Goal: Information Seeking & Learning: Learn about a topic

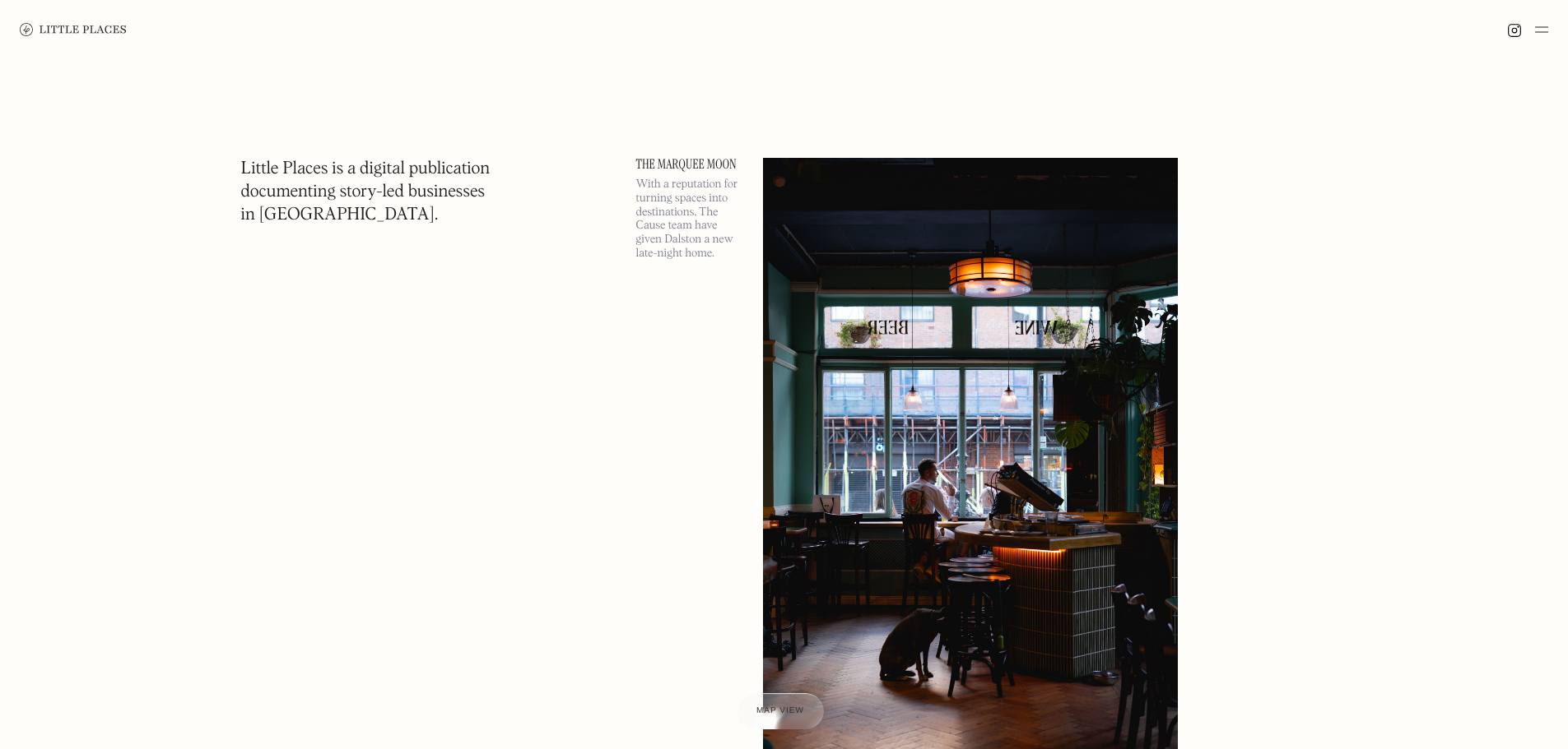
click at [1551, 39] on div at bounding box center [784, 29] width 1568 height 59
click at [1547, 32] on div at bounding box center [784, 29] width 1568 height 59
click at [1546, 29] on img at bounding box center [1541, 30] width 13 height 20
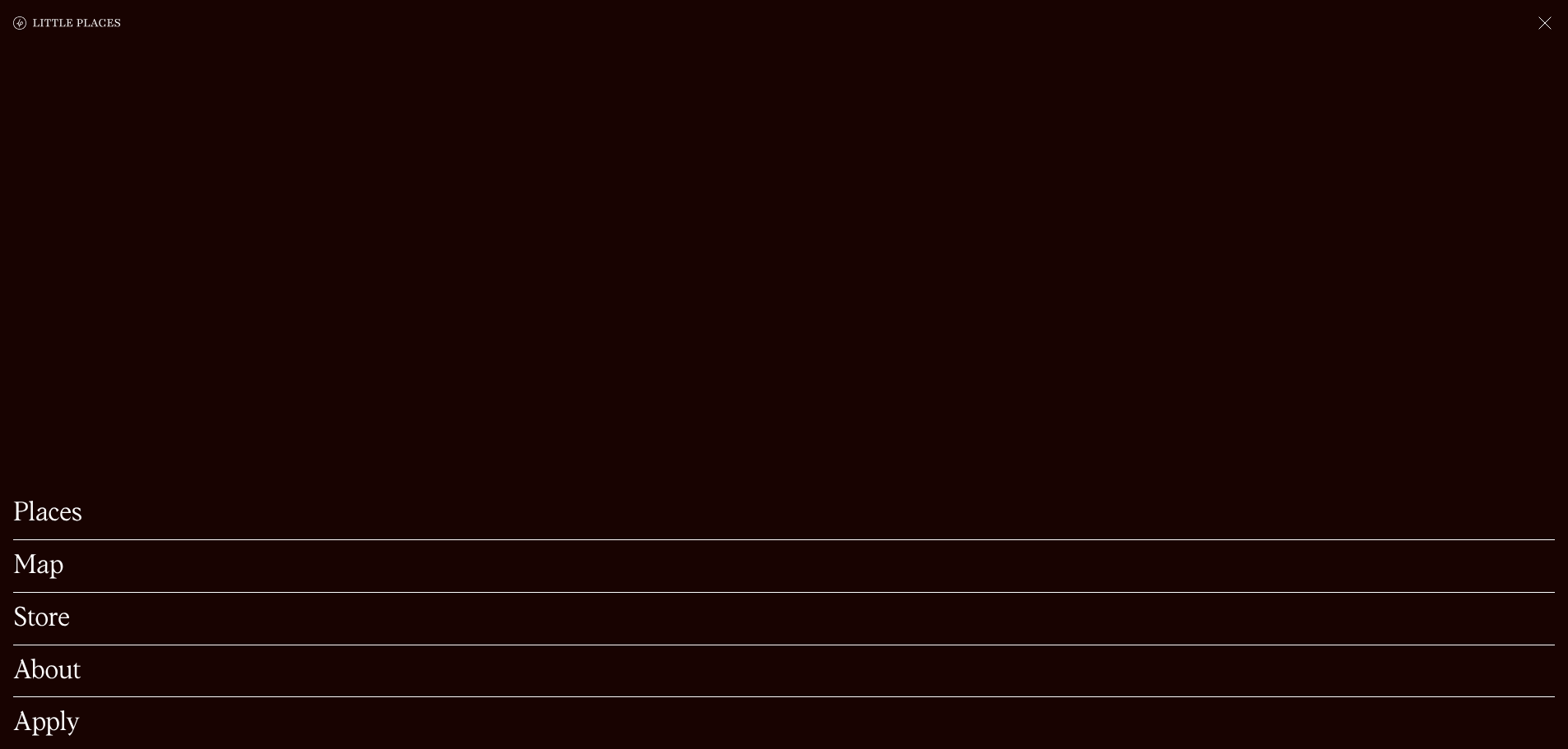
click at [44, 553] on link "Map" at bounding box center [784, 566] width 1541 height 26
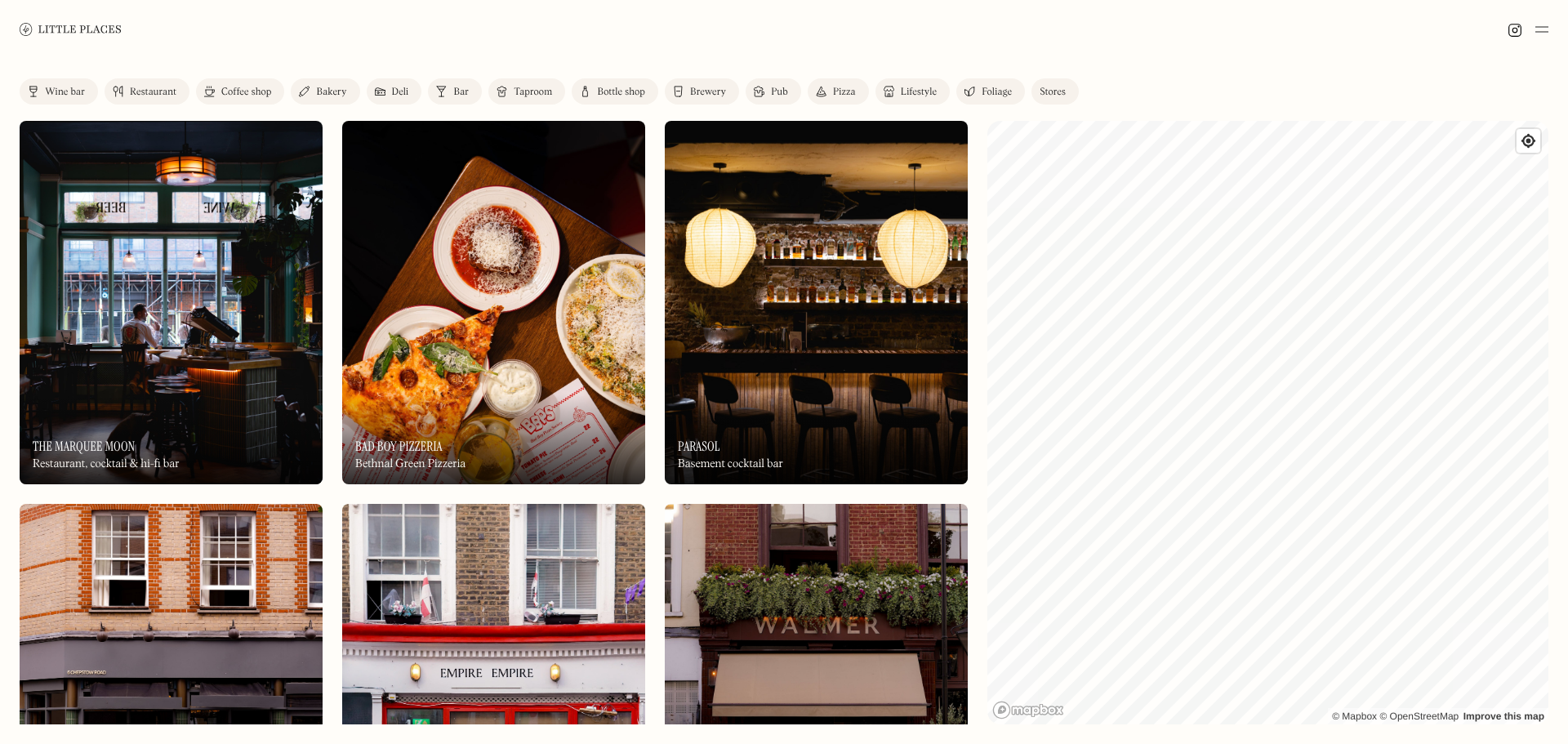
click at [816, 349] on img at bounding box center [815, 303] width 303 height 364
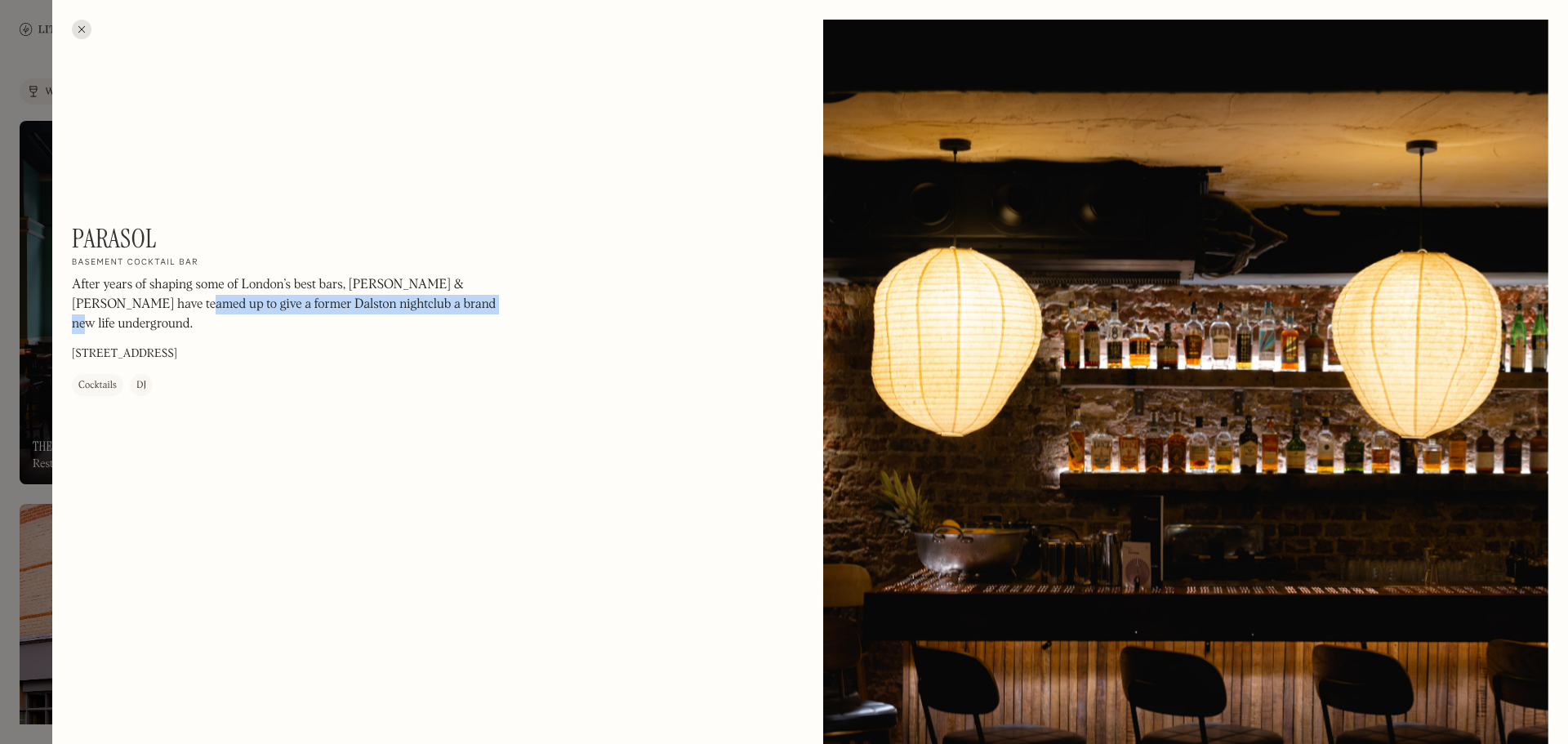
drag, startPoint x: 126, startPoint y: 303, endPoint x: 465, endPoint y: 303, distance: 339.0
click at [465, 303] on p "After years of shaping some of London’s best bars, [PERSON_NAME] & [PERSON_NAME…" at bounding box center [292, 305] width 441 height 59
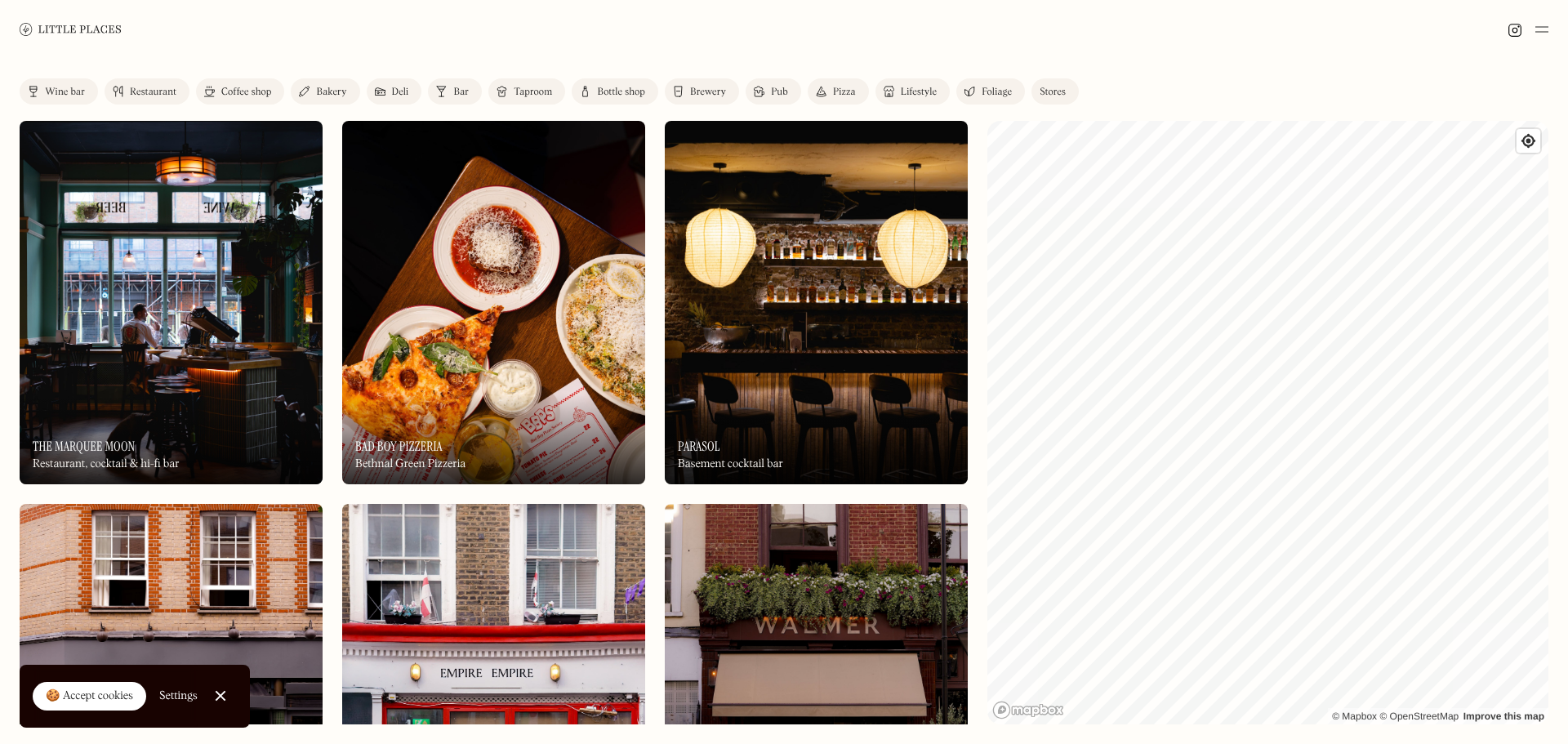
click at [117, 99] on link "Restaurant" at bounding box center [147, 92] width 85 height 26
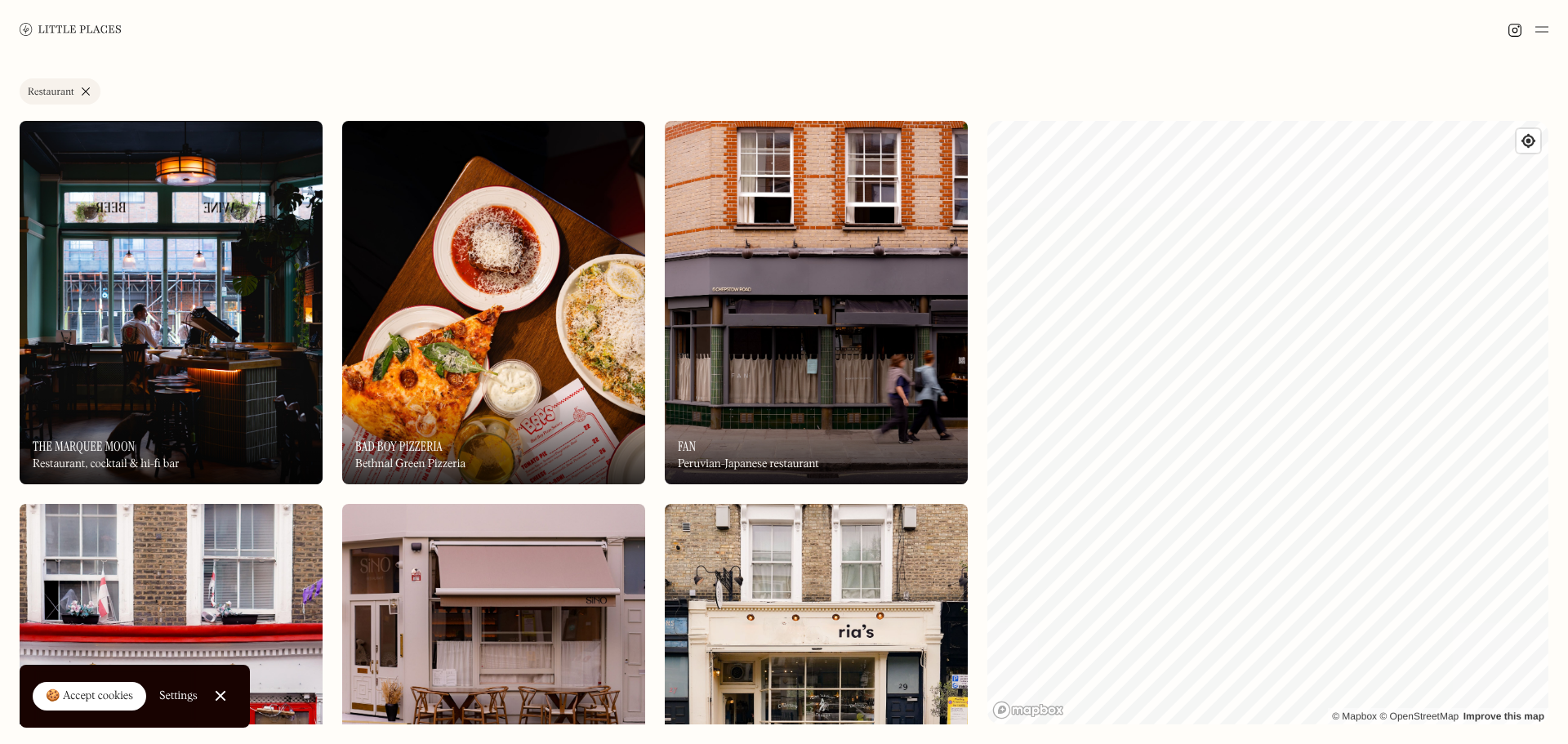
click at [550, 357] on img at bounding box center [493, 303] width 303 height 364
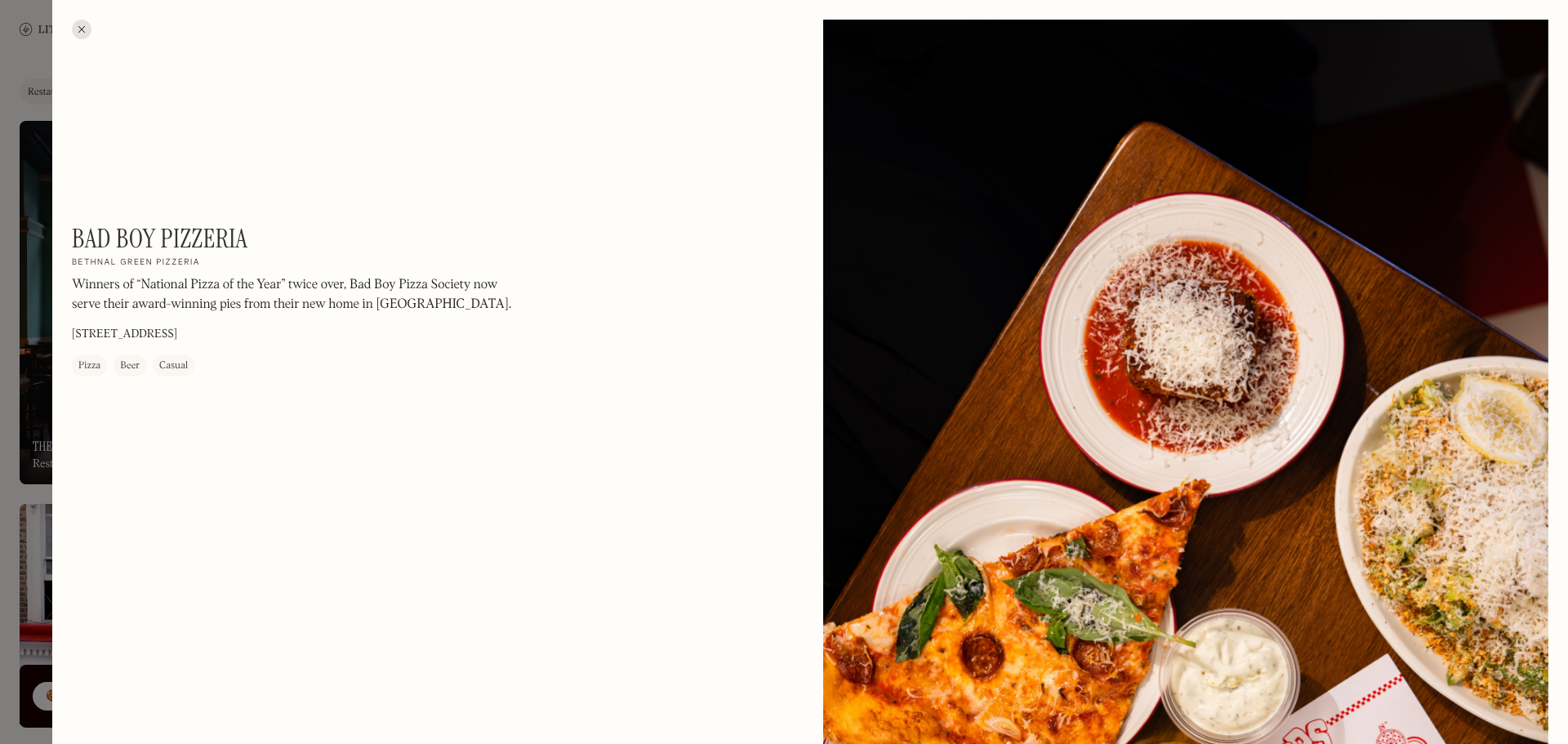
drag, startPoint x: 159, startPoint y: 284, endPoint x: 303, endPoint y: 285, distance: 144.0
click at [303, 285] on p "Winners of “National Pizza of the Year” twice over, Bad Boy Pizza Society now s…" at bounding box center [292, 295] width 441 height 39
click at [40, 454] on div at bounding box center [784, 372] width 1568 height 744
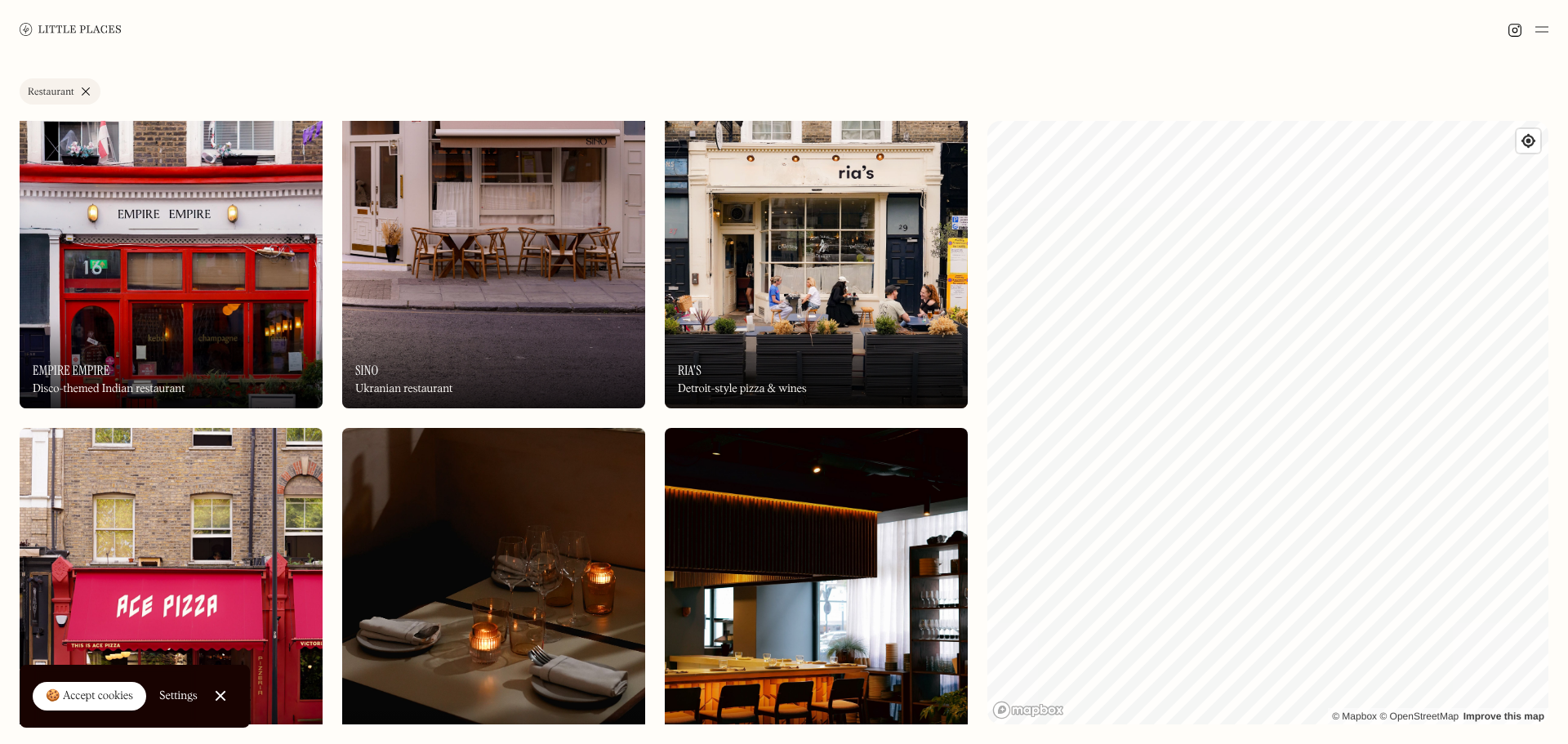
scroll to position [490, 0]
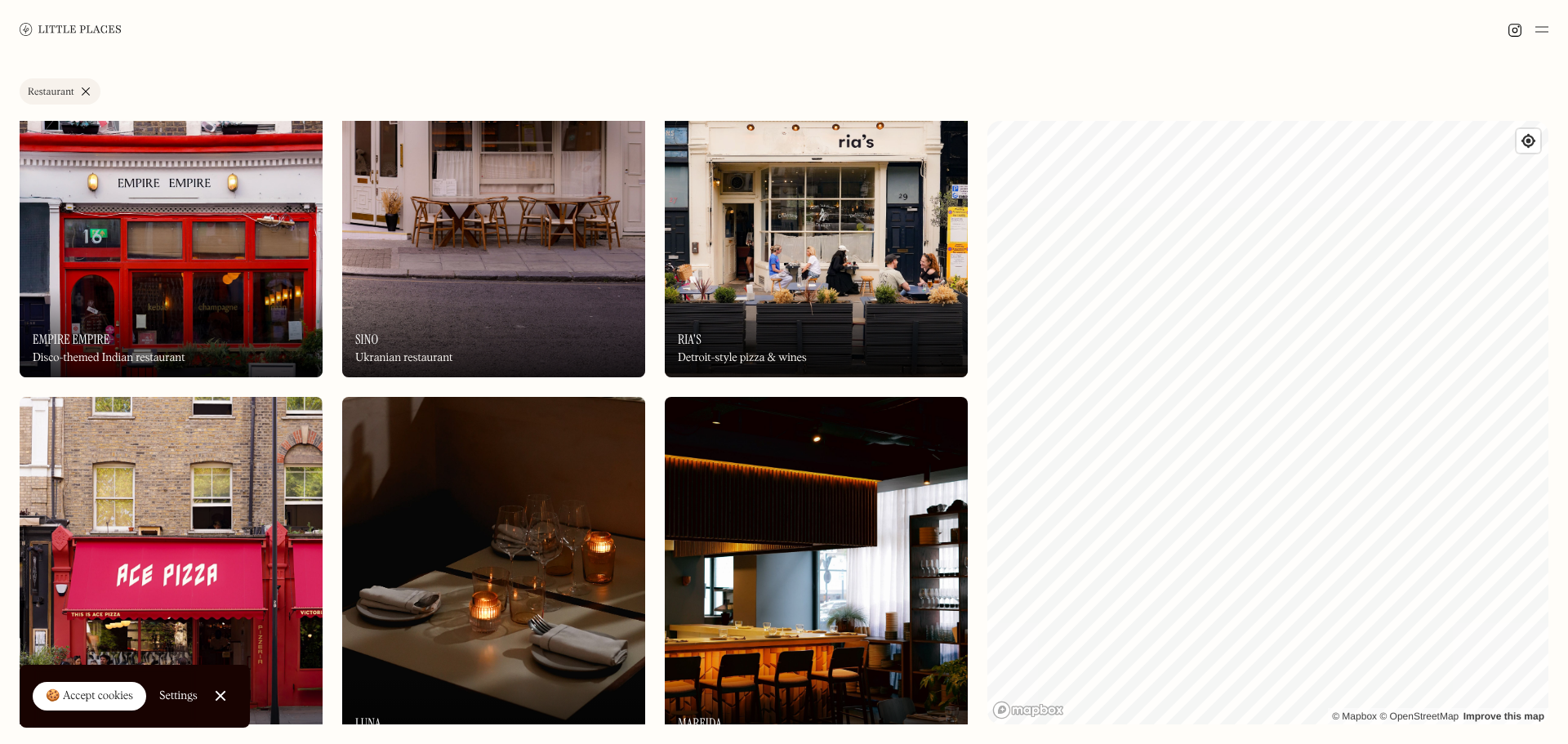
click at [768, 228] on img at bounding box center [815, 196] width 303 height 364
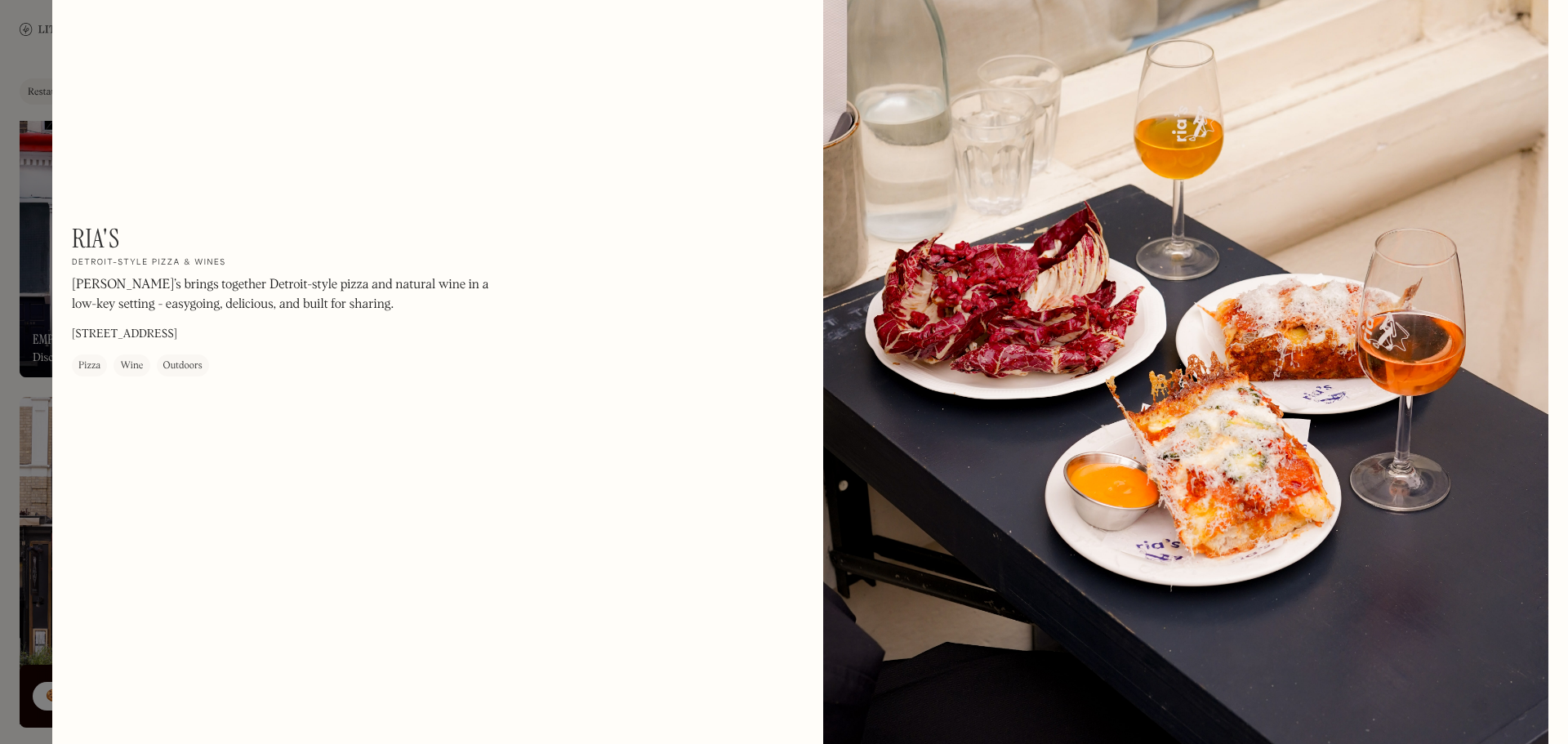
scroll to position [1144, 0]
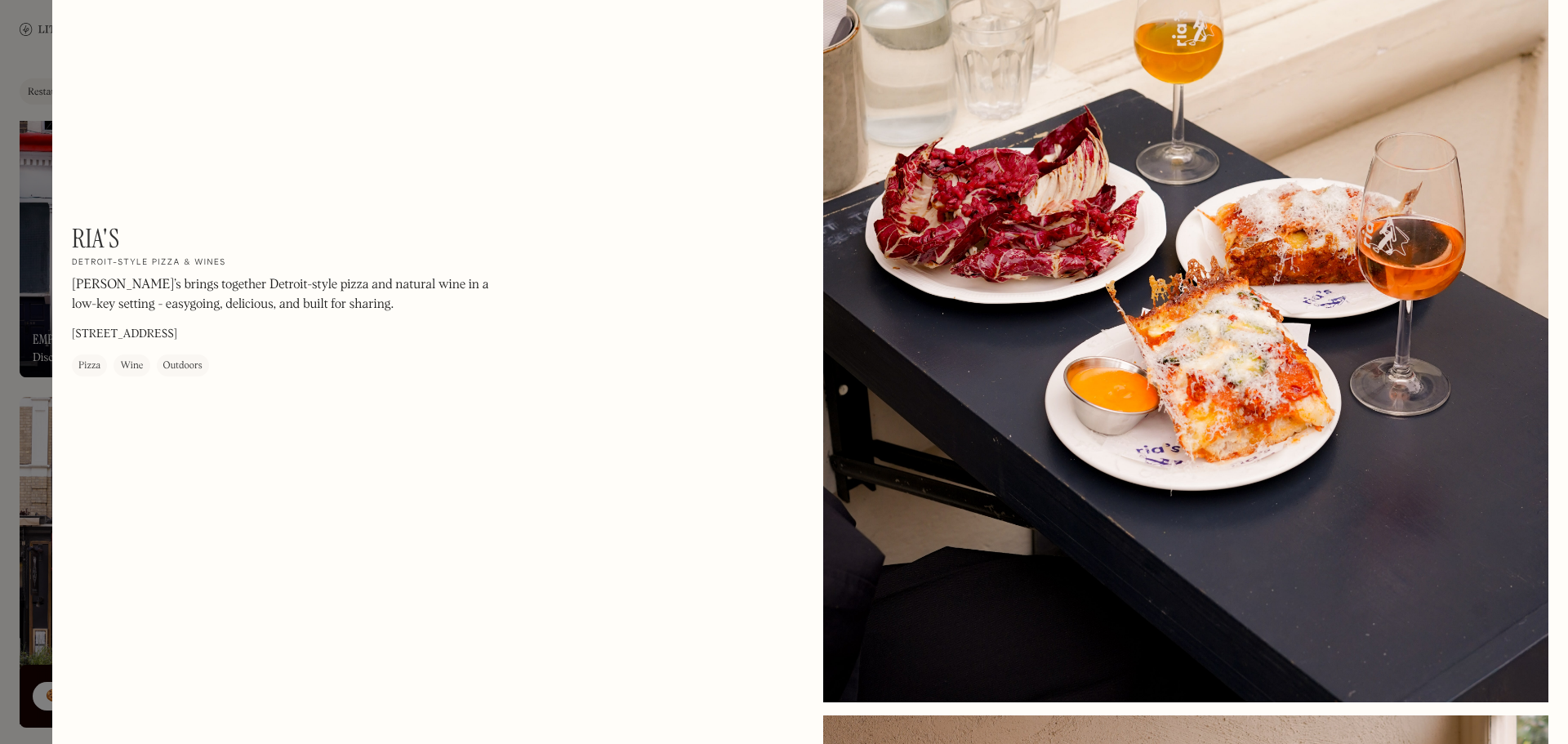
click at [34, 165] on div at bounding box center [784, 372] width 1568 height 744
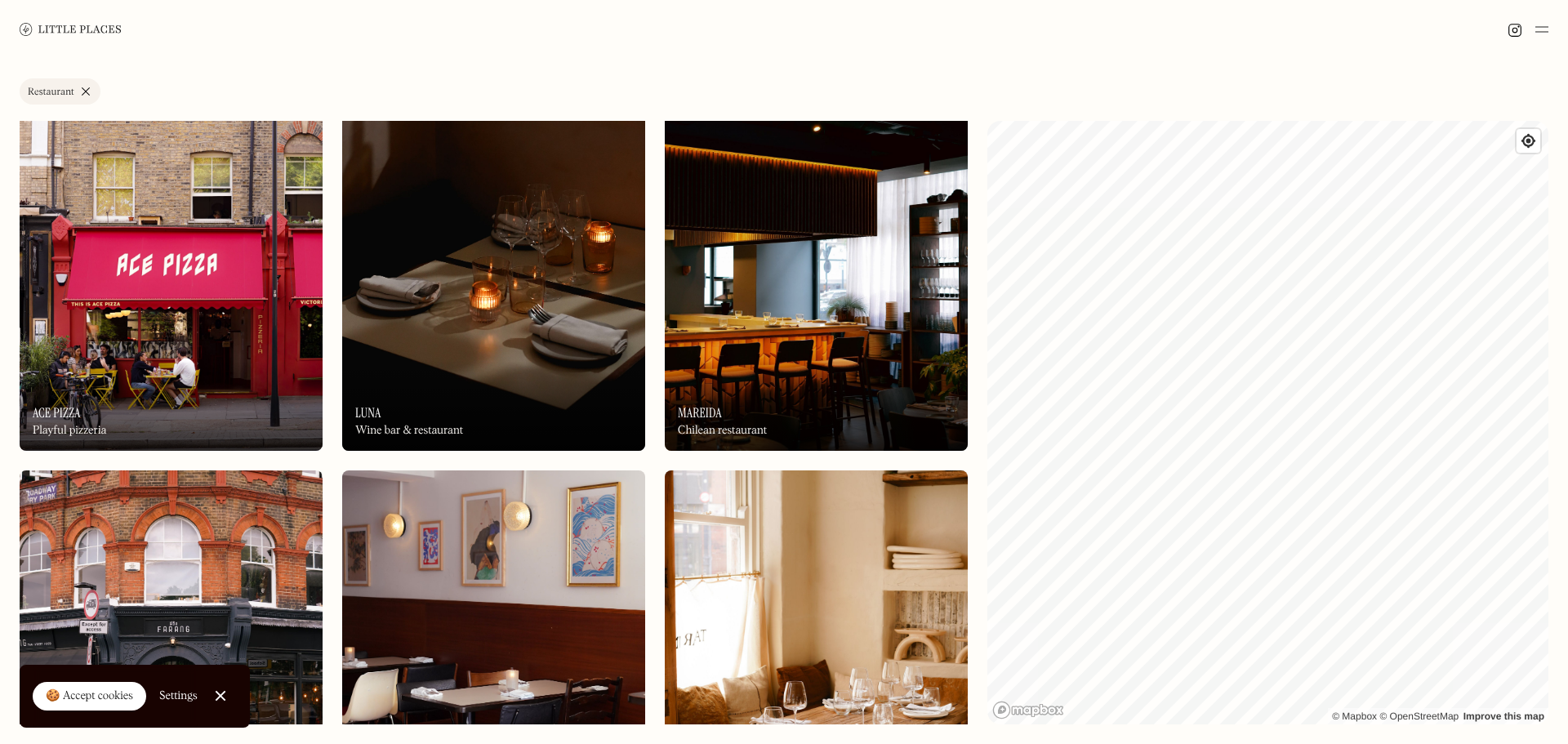
scroll to position [817, 0]
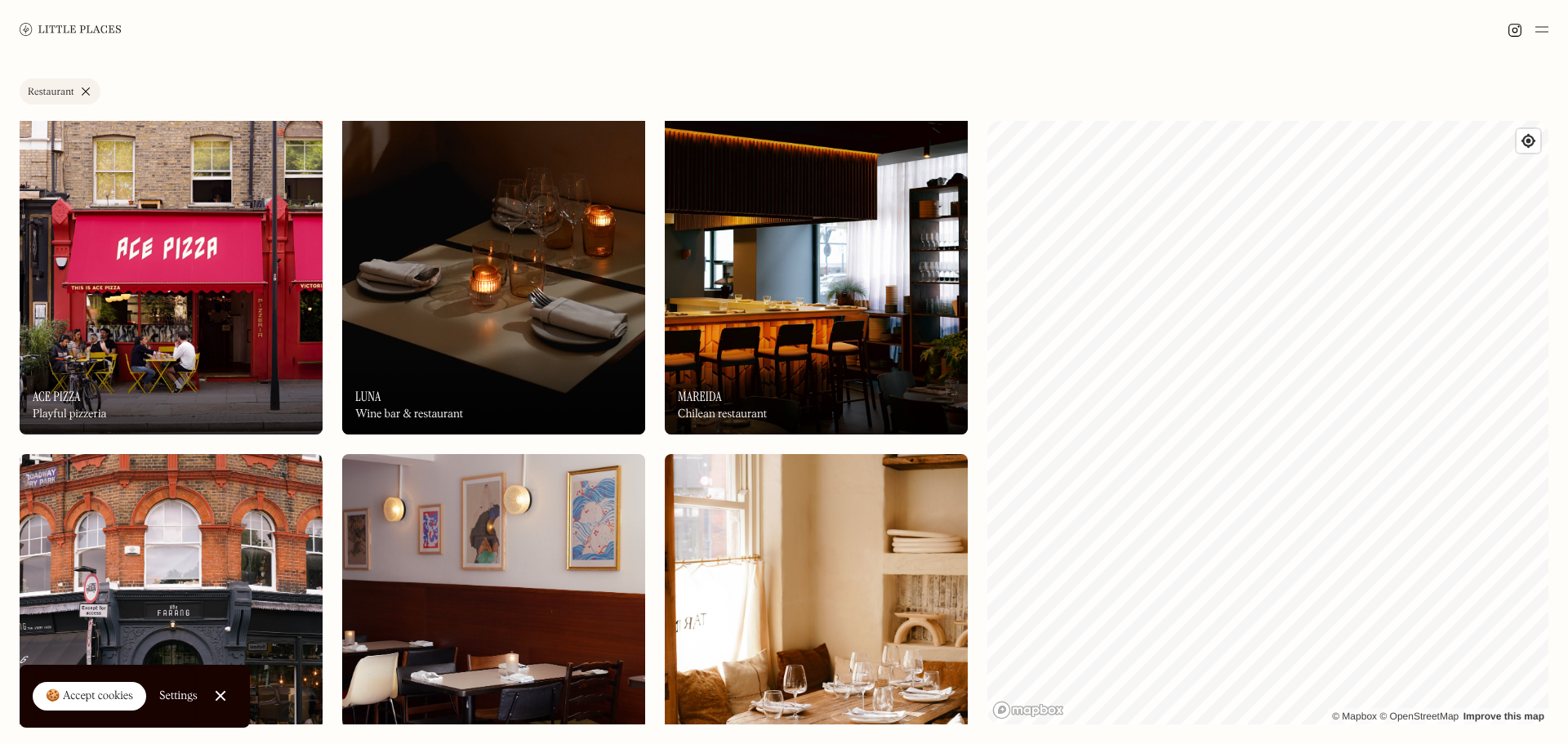
click at [501, 290] on img at bounding box center [493, 252] width 303 height 364
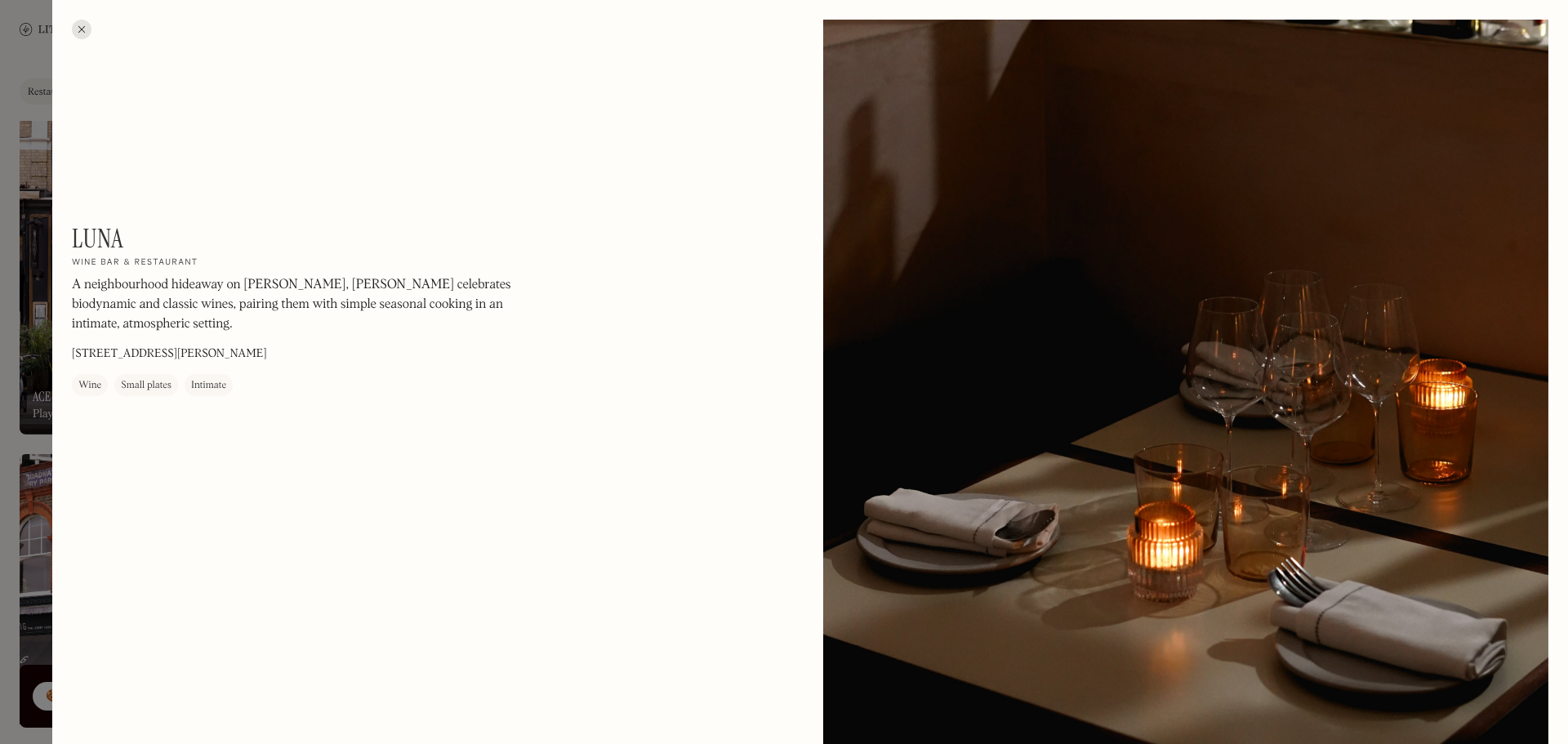
click at [26, 463] on div at bounding box center [784, 372] width 1568 height 744
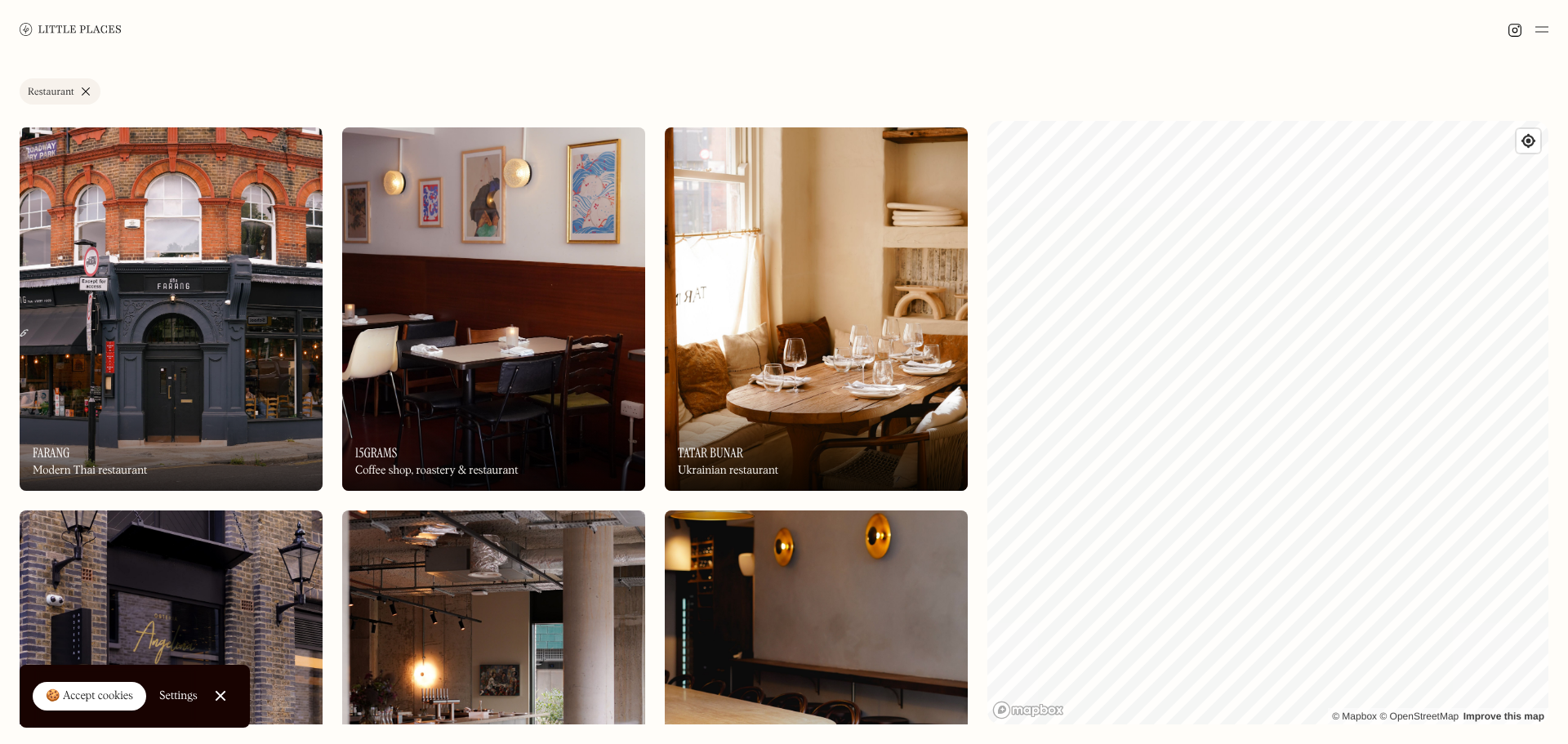
scroll to position [1471, 0]
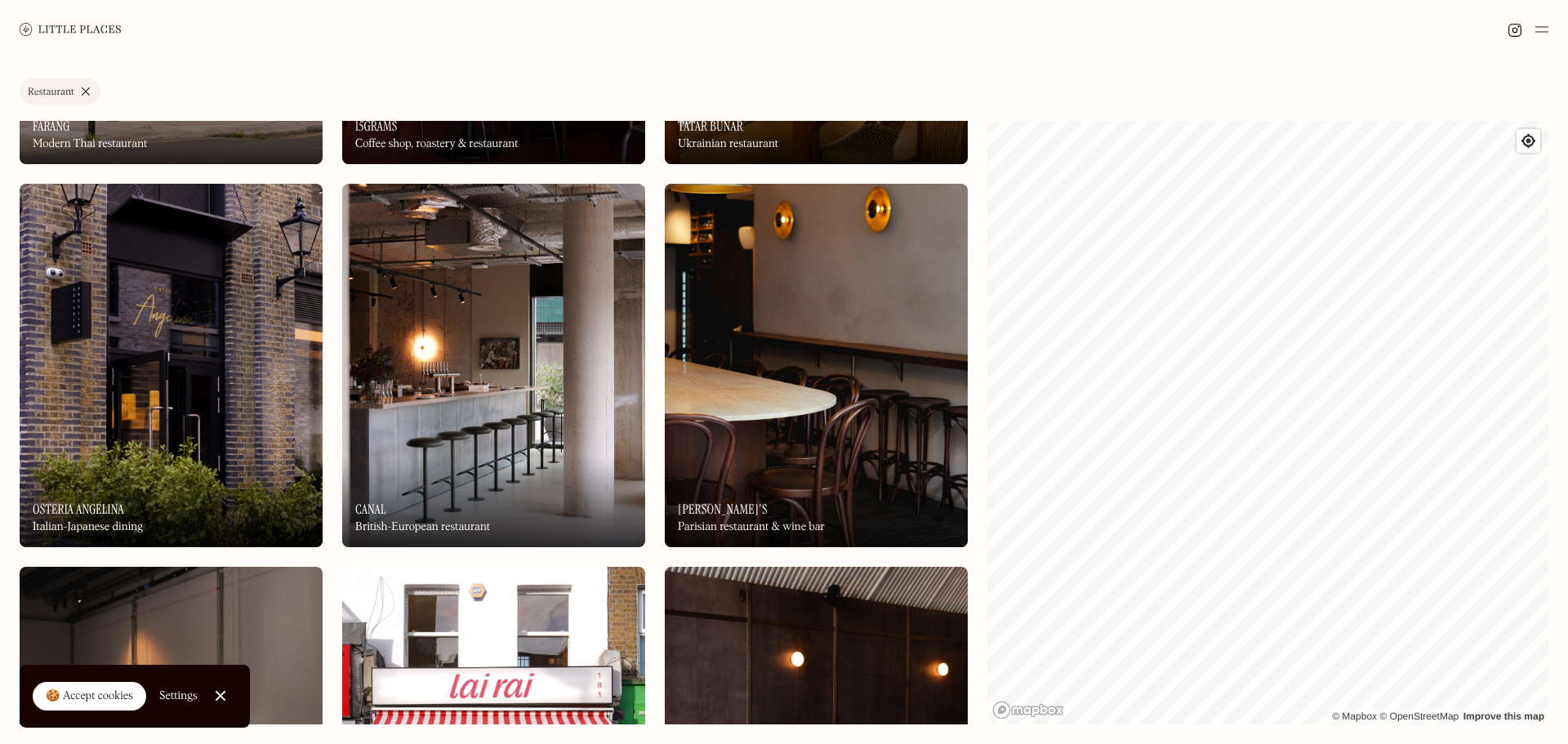
click at [496, 393] on img at bounding box center [493, 365] width 303 height 364
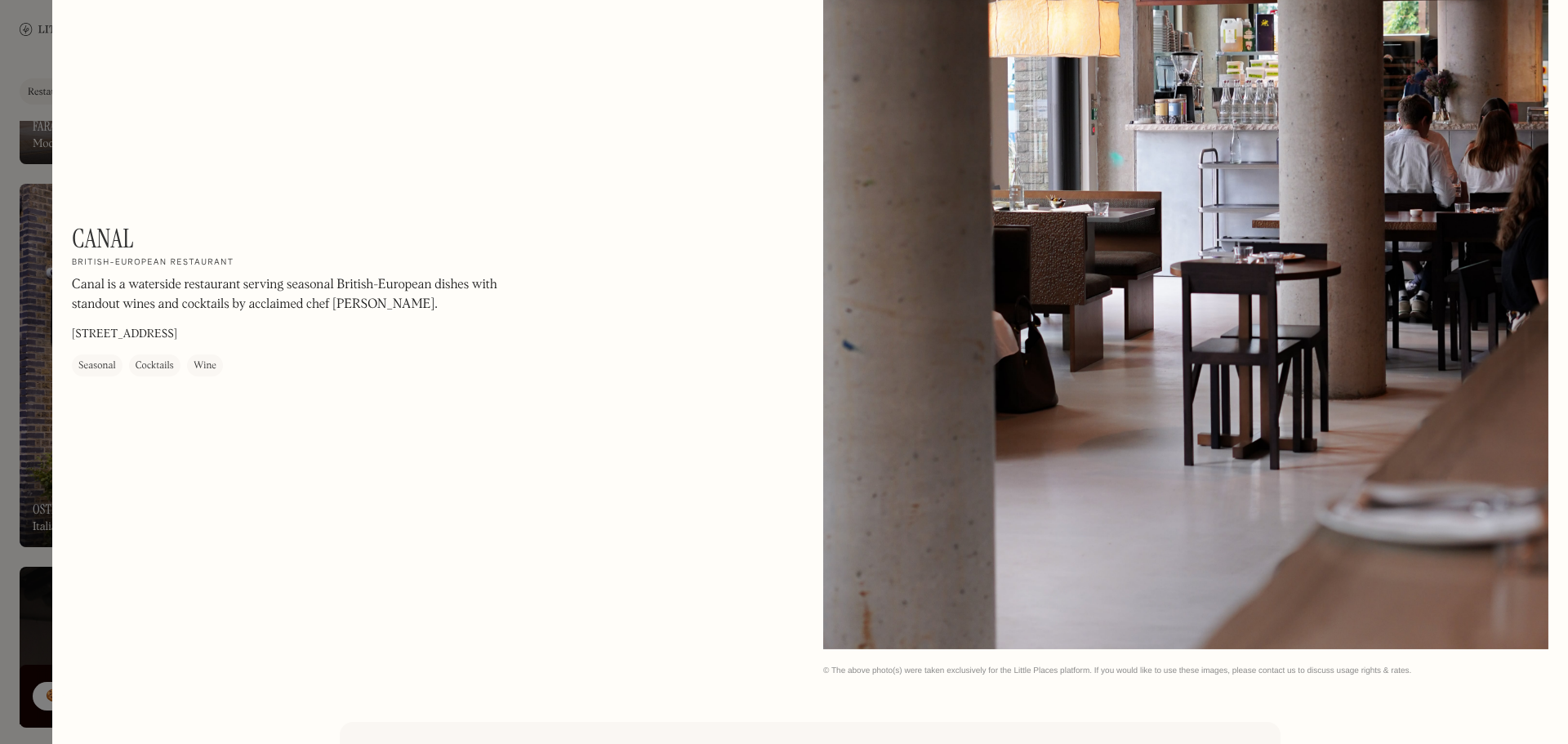
scroll to position [2455, 0]
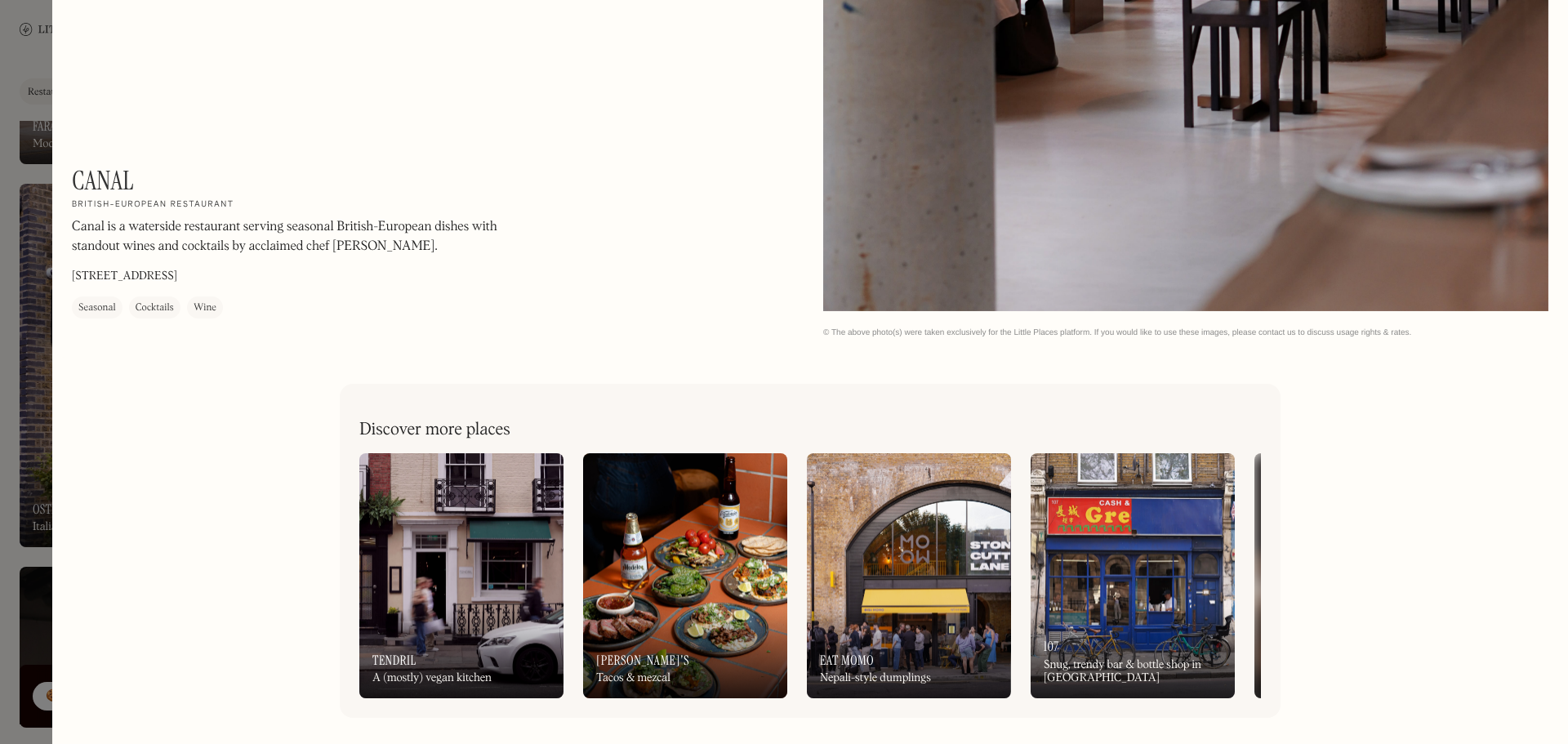
click at [37, 95] on div at bounding box center [784, 372] width 1568 height 744
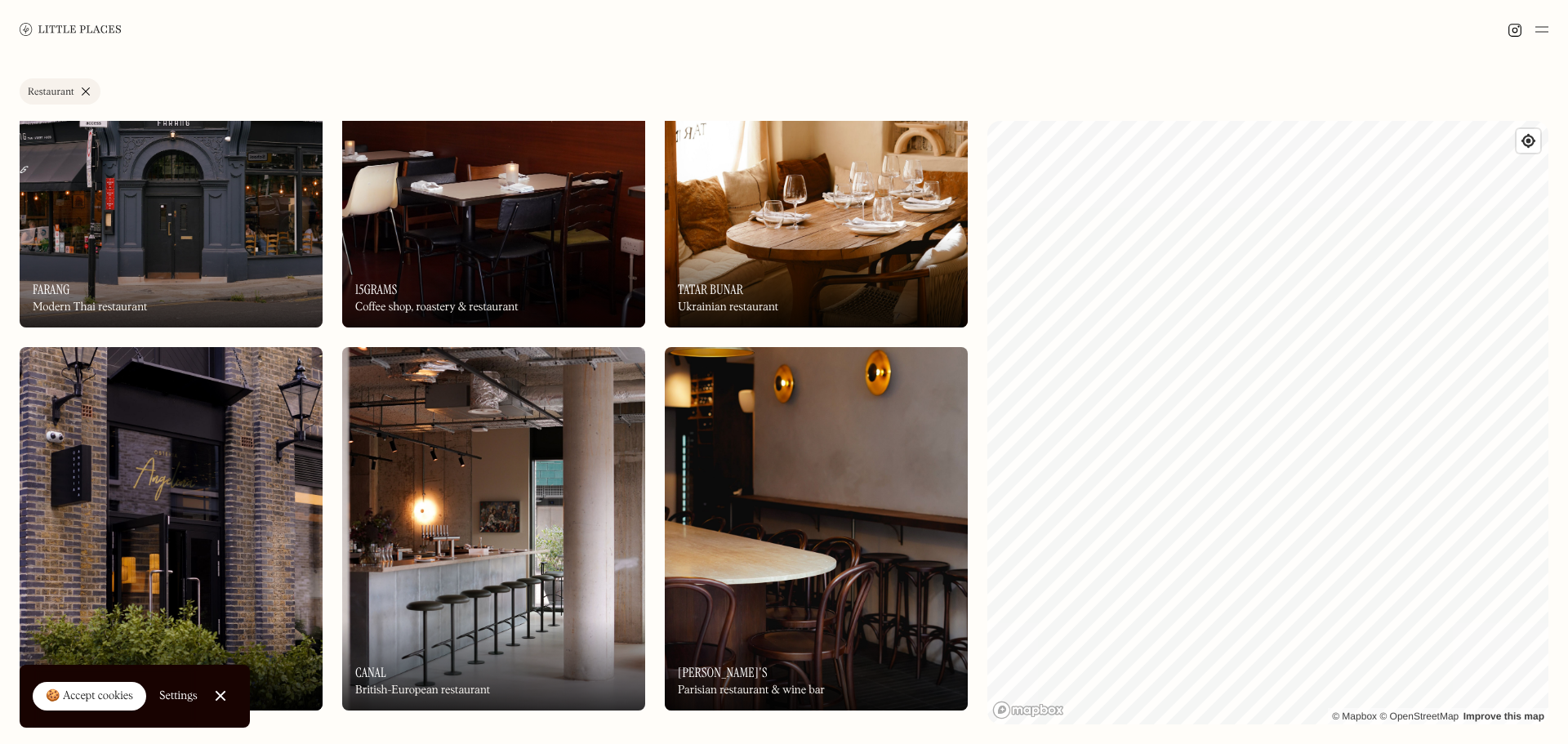
scroll to position [1471, 0]
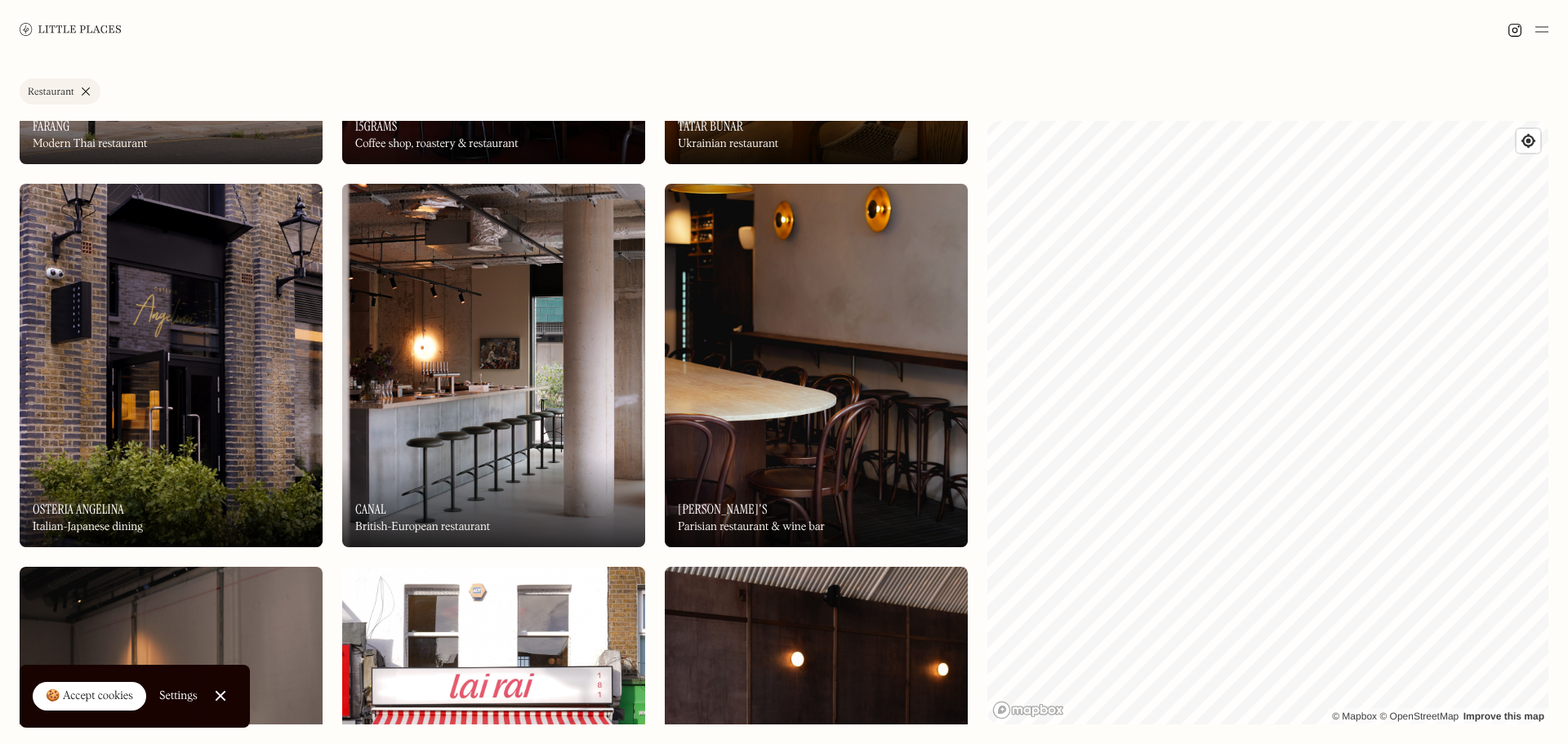
click at [788, 387] on img at bounding box center [815, 365] width 303 height 364
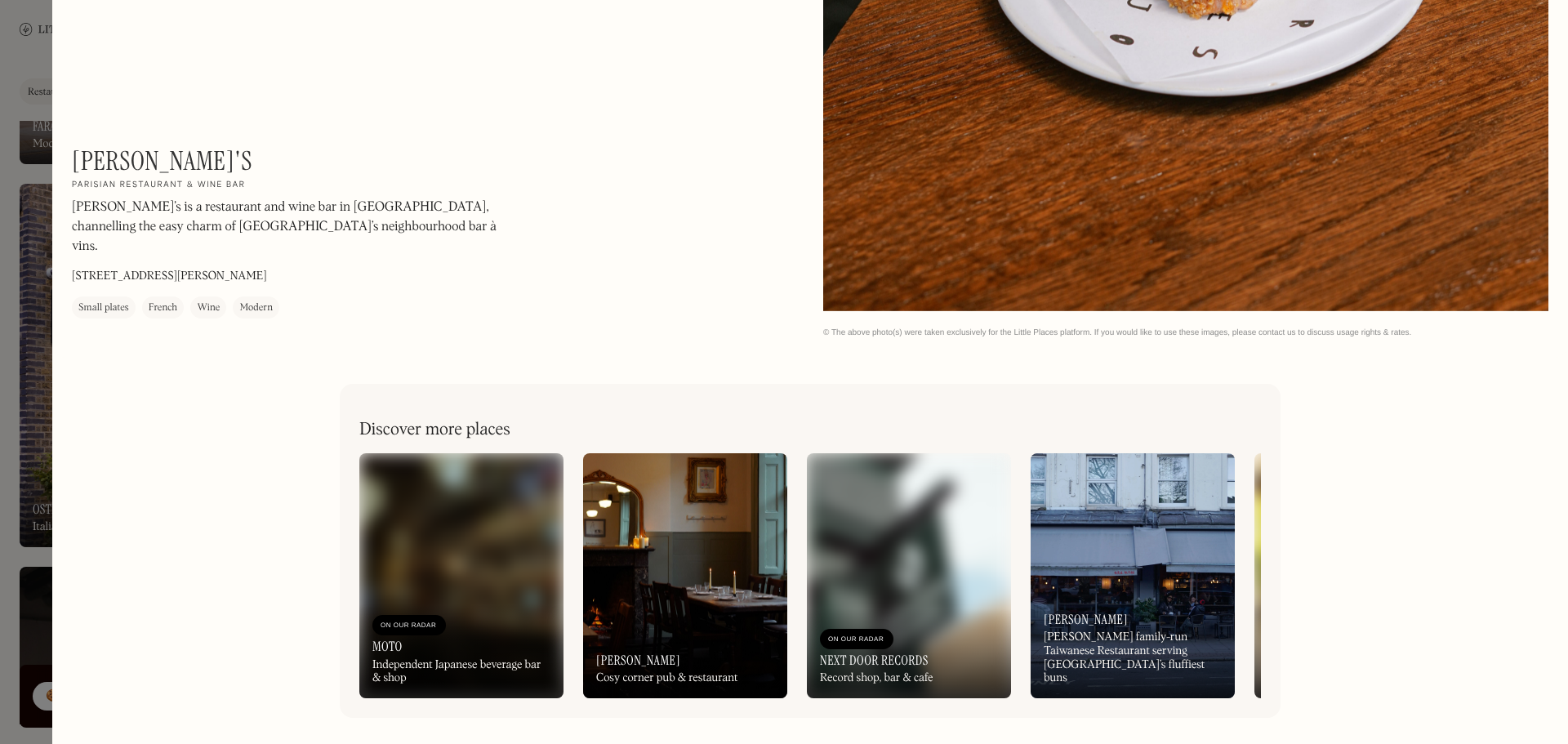
scroll to position [2885, 0]
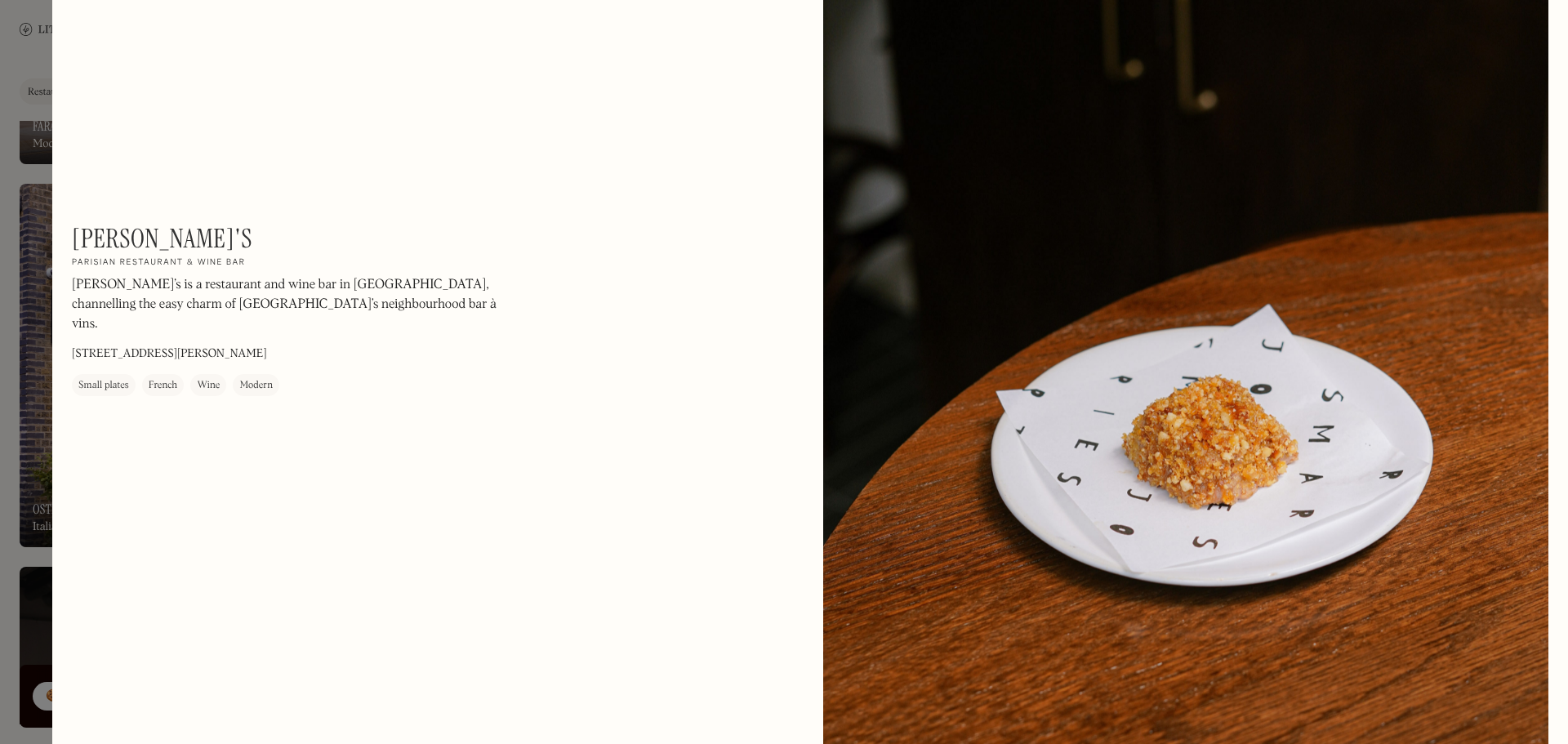
click at [31, 255] on div at bounding box center [784, 372] width 1568 height 744
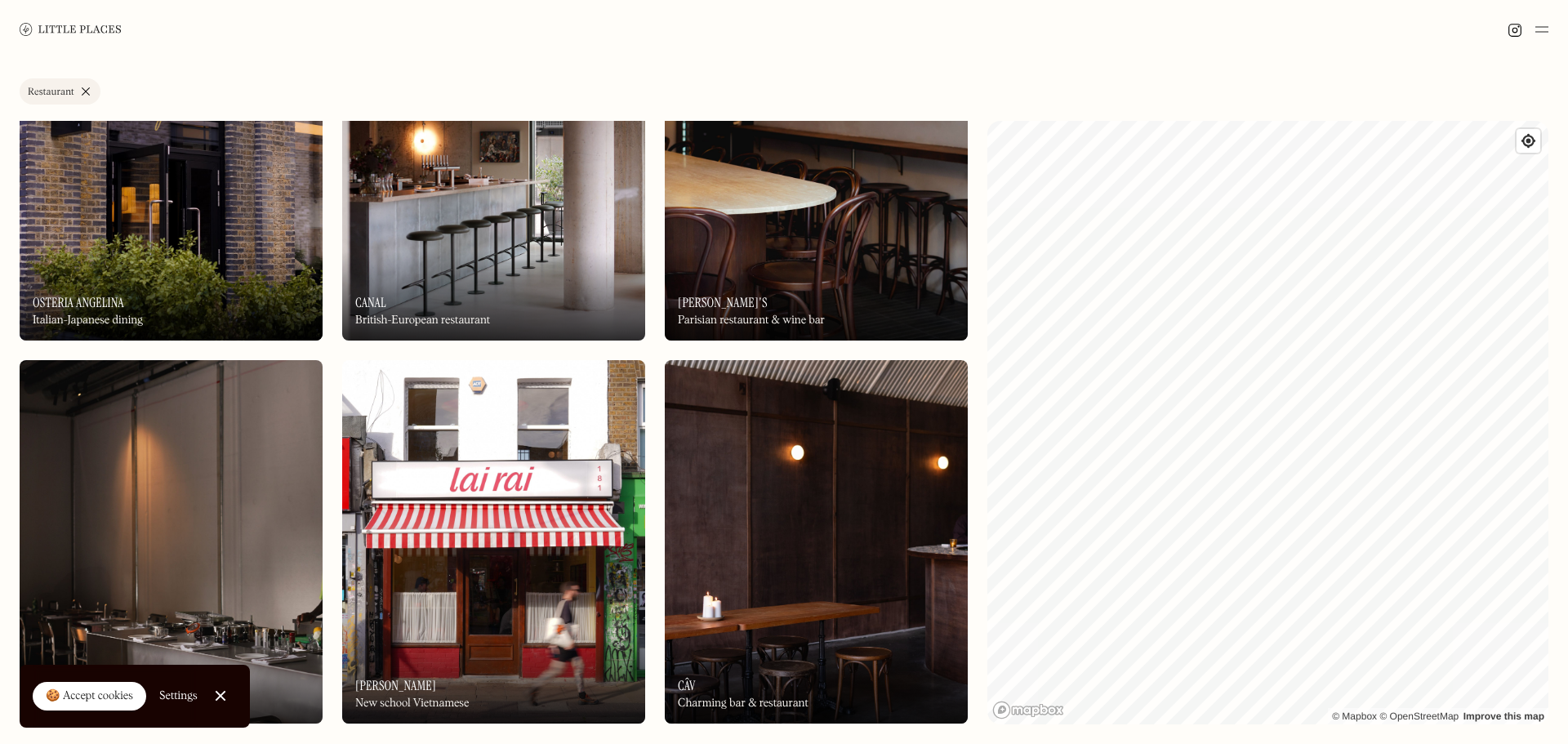
scroll to position [1961, 0]
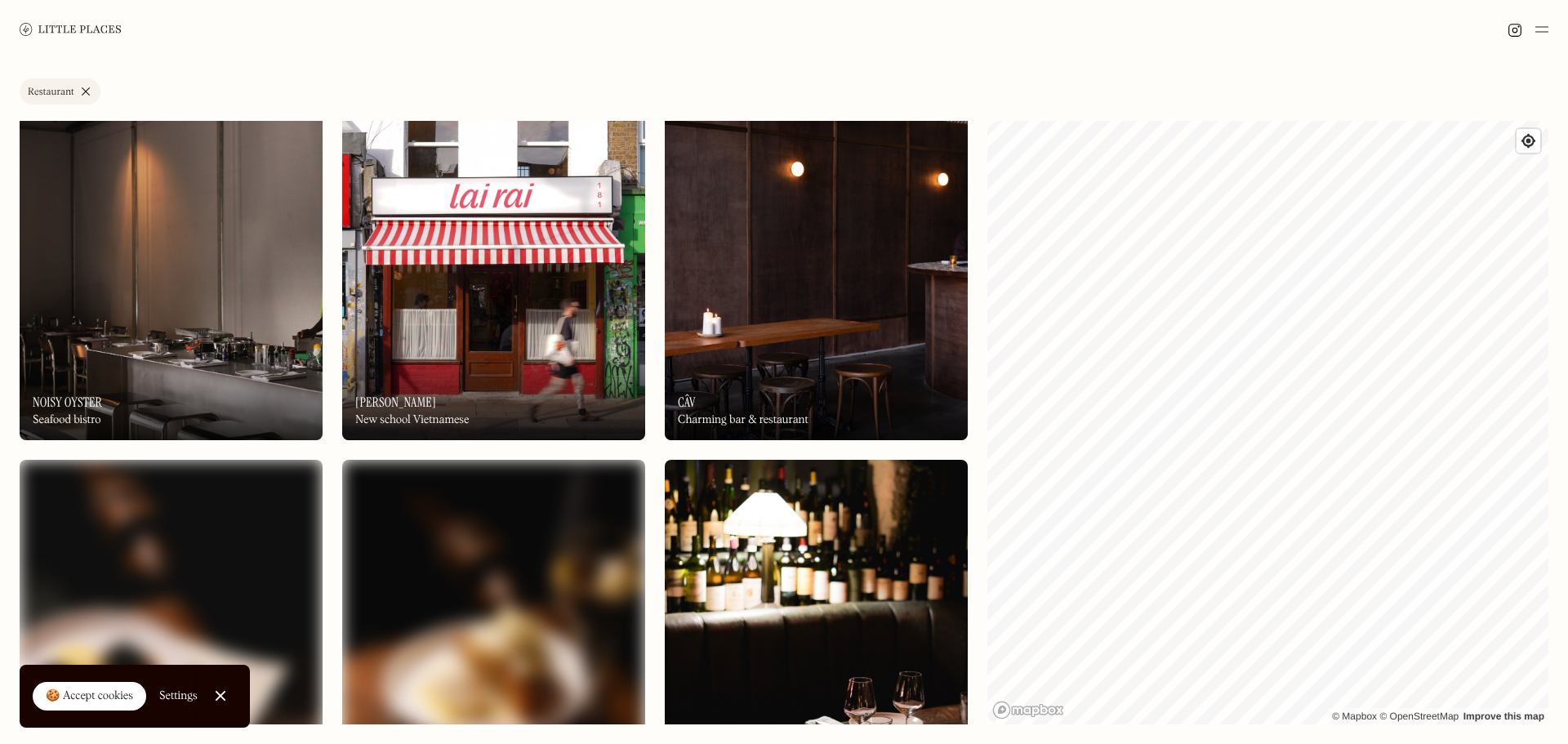
click at [782, 322] on img at bounding box center [815, 259] width 303 height 364
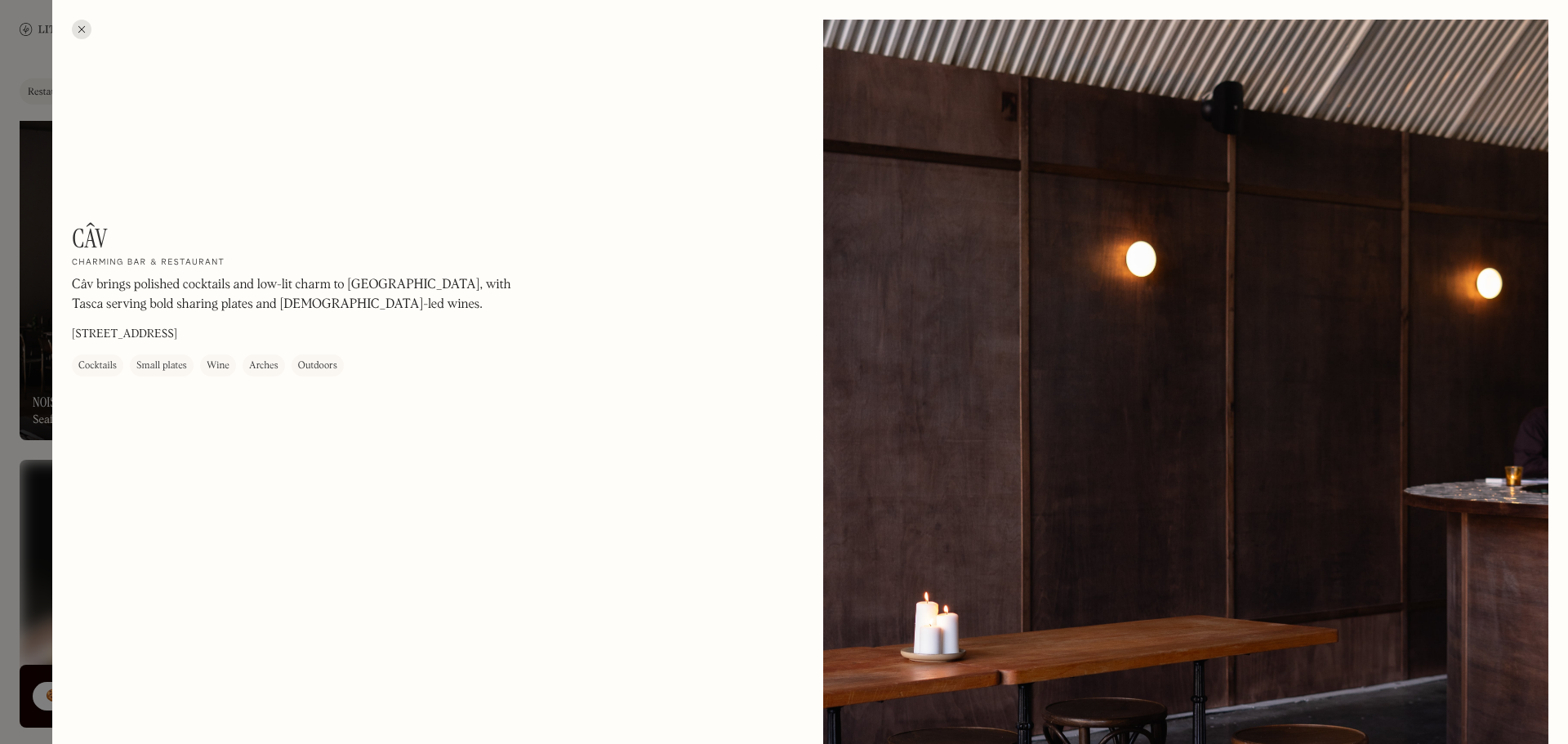
drag, startPoint x: 139, startPoint y: 333, endPoint x: 229, endPoint y: 326, distance: 90.3
click at [177, 331] on p "[STREET_ADDRESS]" at bounding box center [124, 335] width 105 height 17
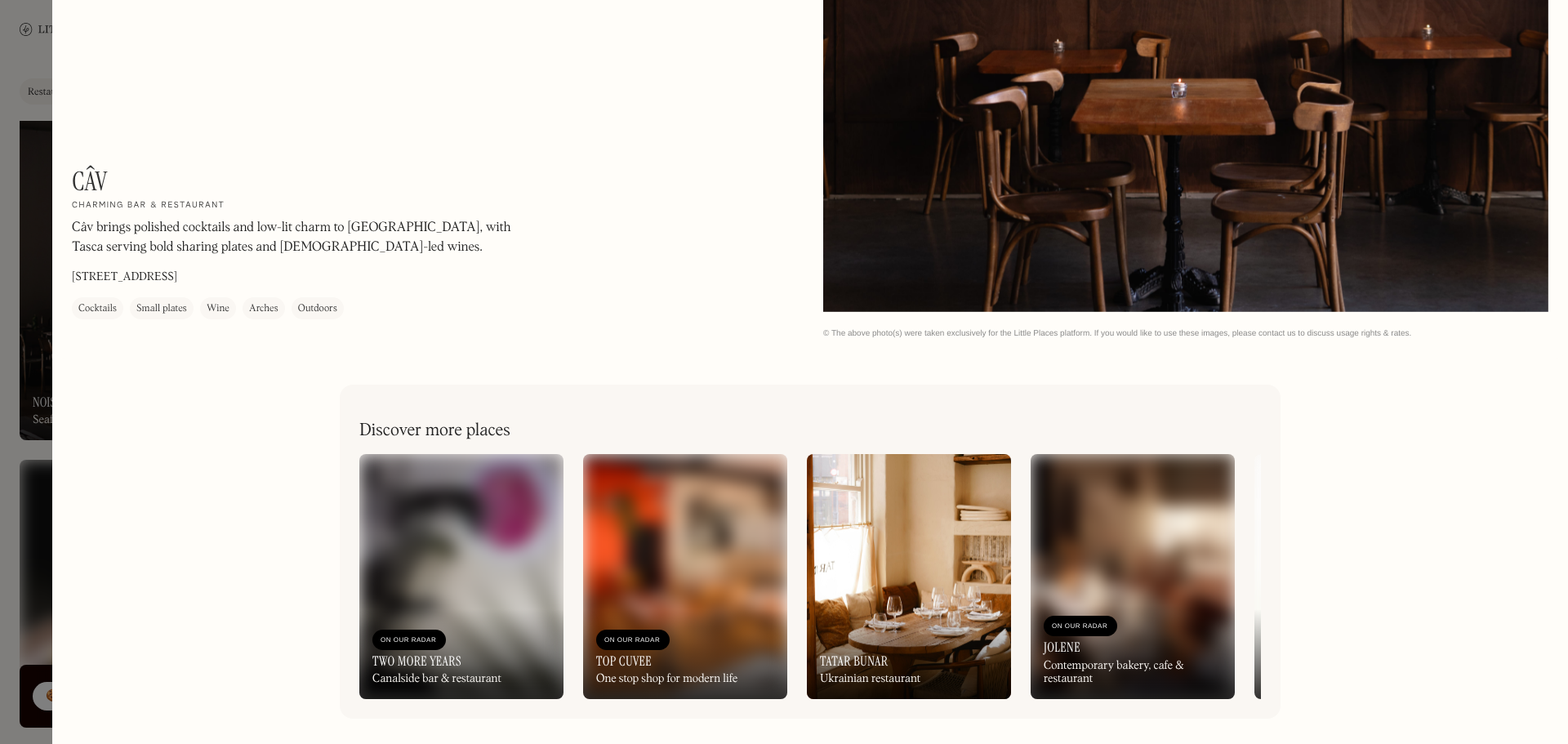
scroll to position [3375, 0]
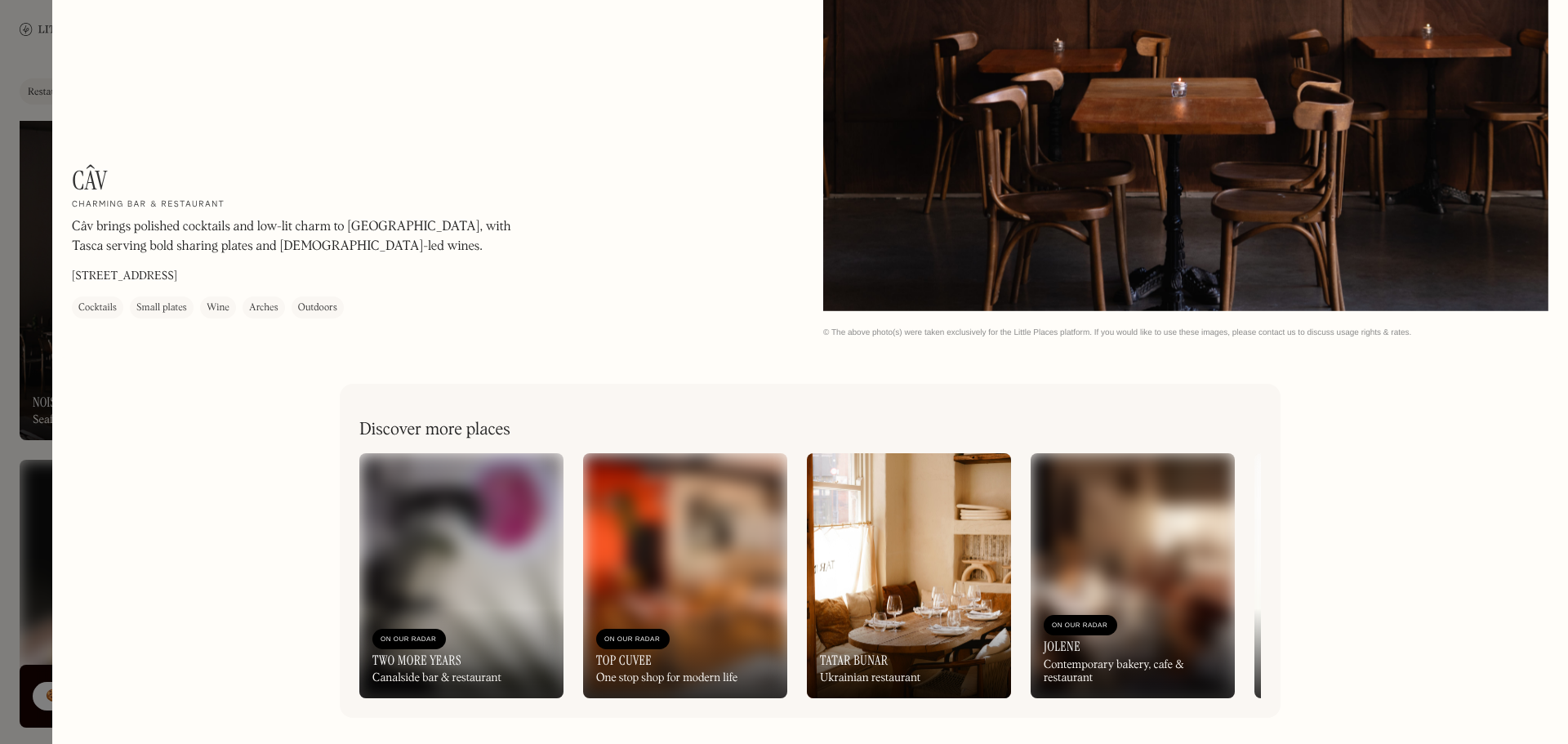
click at [45, 446] on div at bounding box center [784, 372] width 1568 height 744
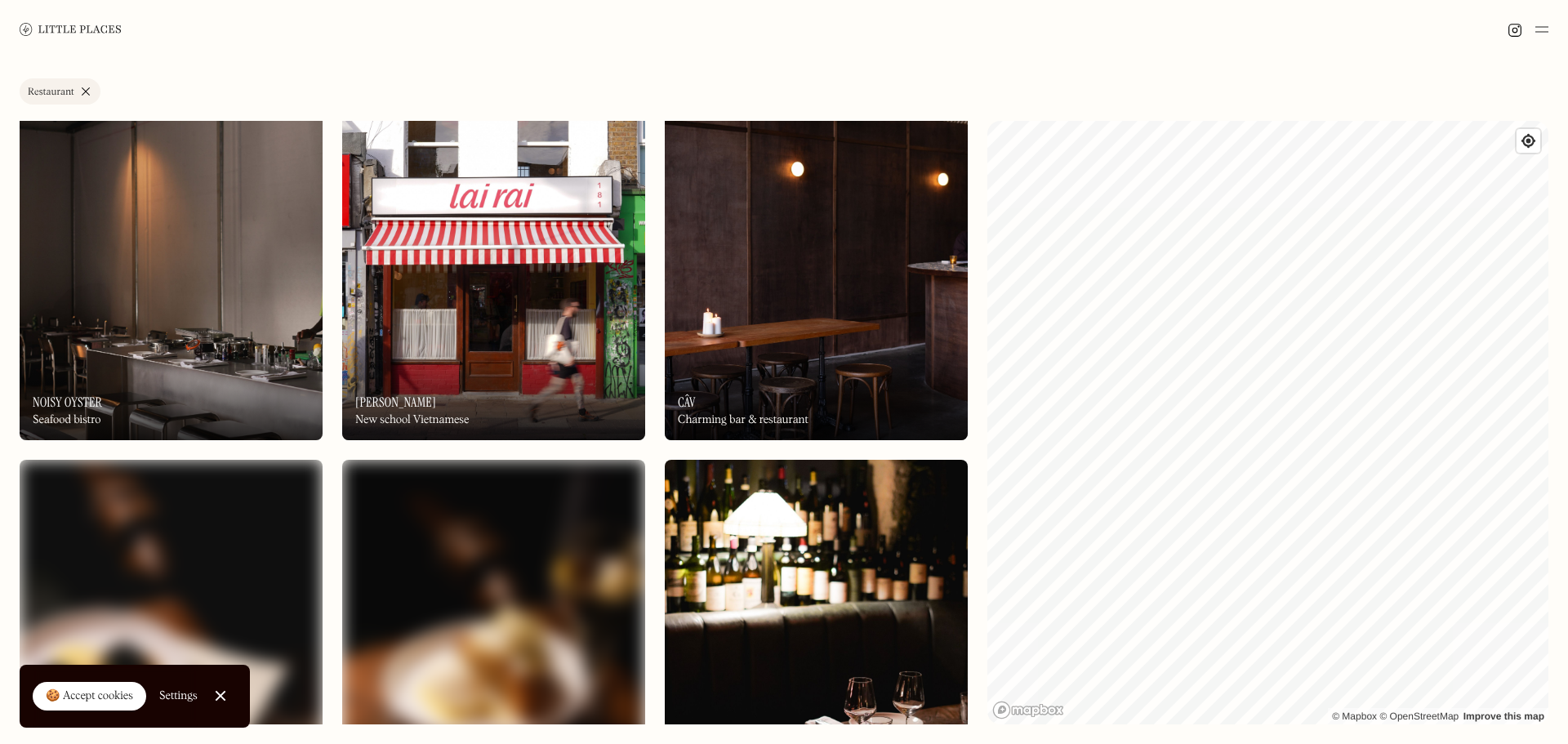
click at [457, 289] on img at bounding box center [493, 259] width 303 height 364
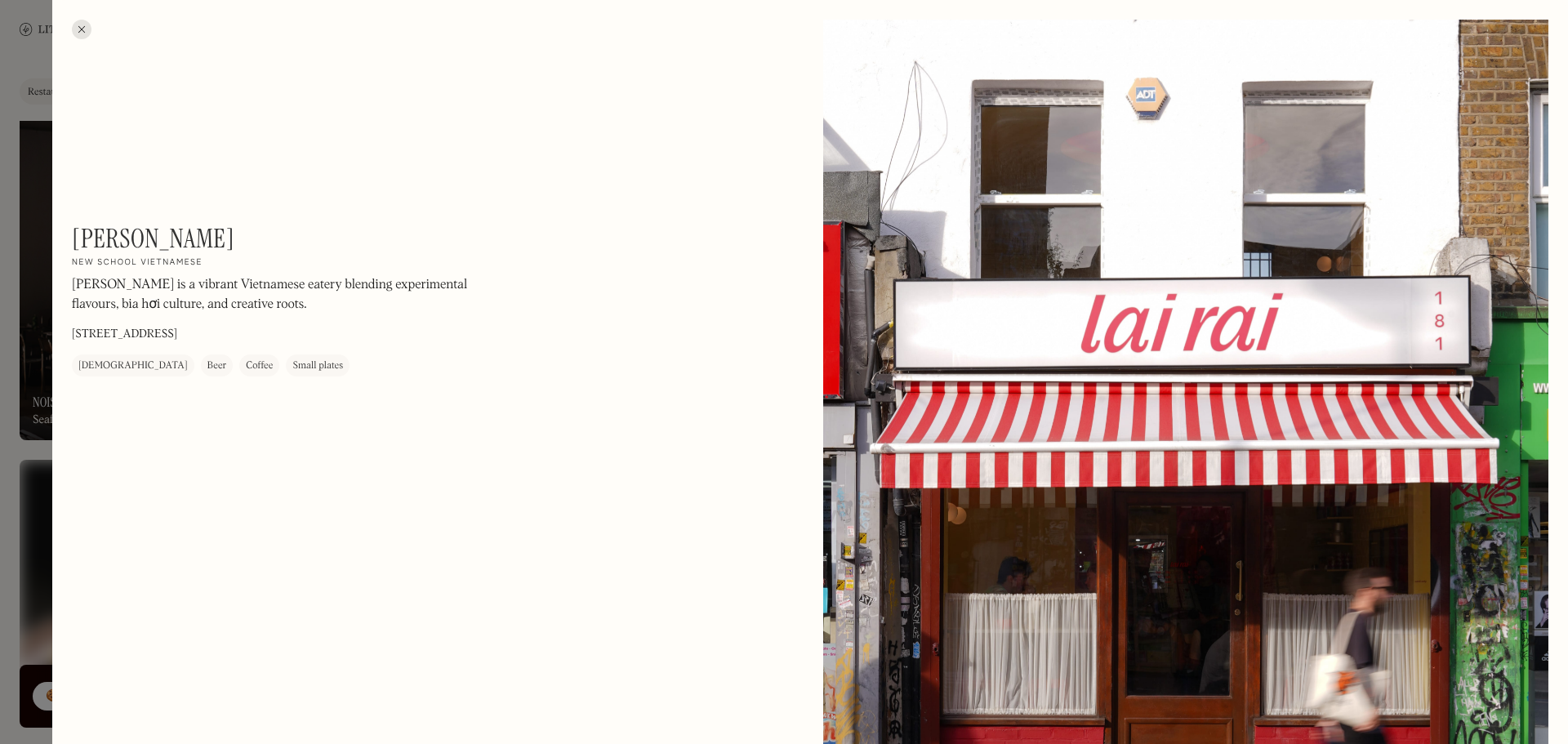
click at [16, 420] on div at bounding box center [784, 372] width 1568 height 744
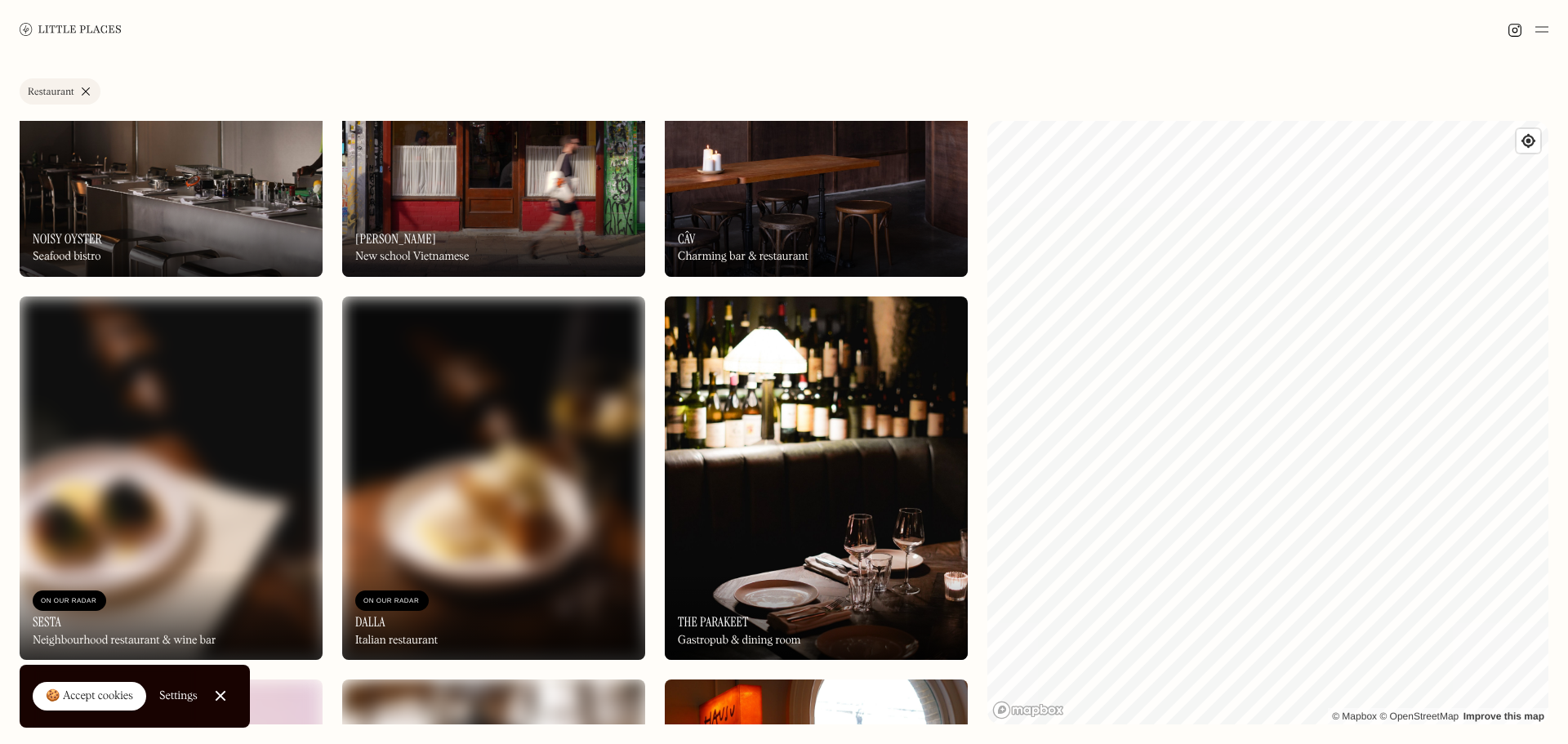
scroll to position [2287, 0]
